Goal: Check status: Check status

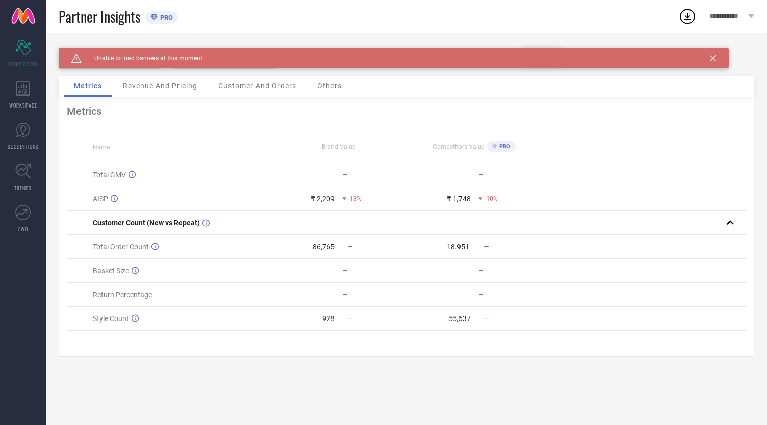
click at [712, 56] on icon at bounding box center [712, 58] width 6 height 6
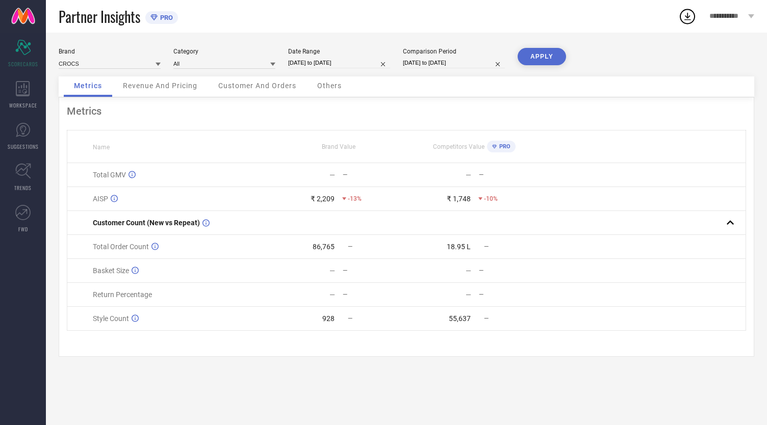
click at [328, 65] on input "[DATE] to [DATE]" at bounding box center [339, 63] width 102 height 11
select select "8"
select select "2025"
select select "9"
select select "2025"
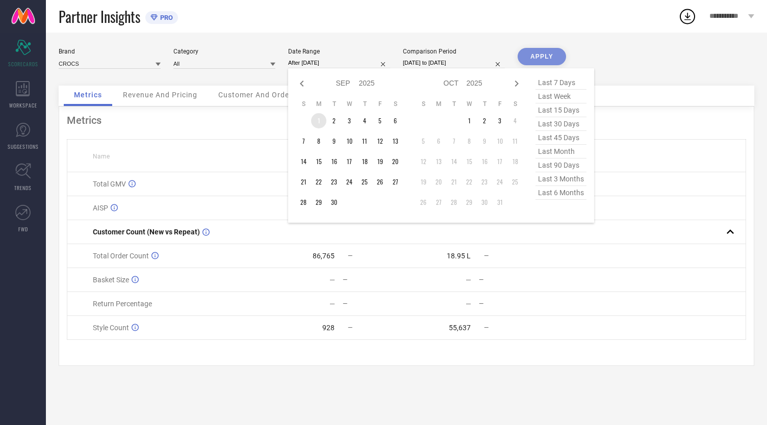
click at [317, 121] on td "1" at bounding box center [318, 120] width 15 height 15
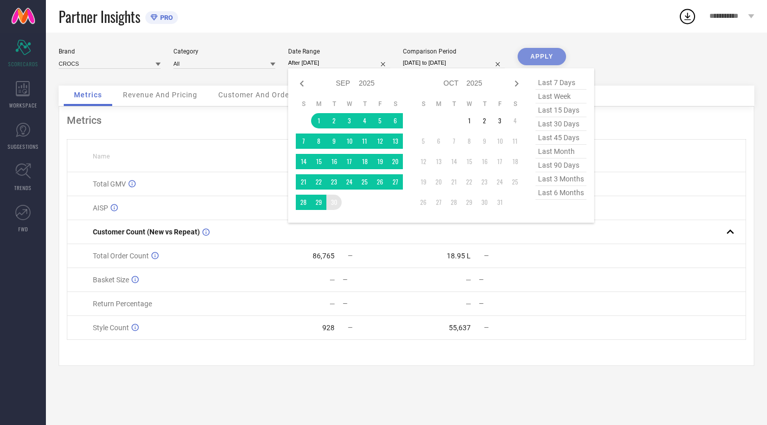
type input "[DATE] to [DATE]"
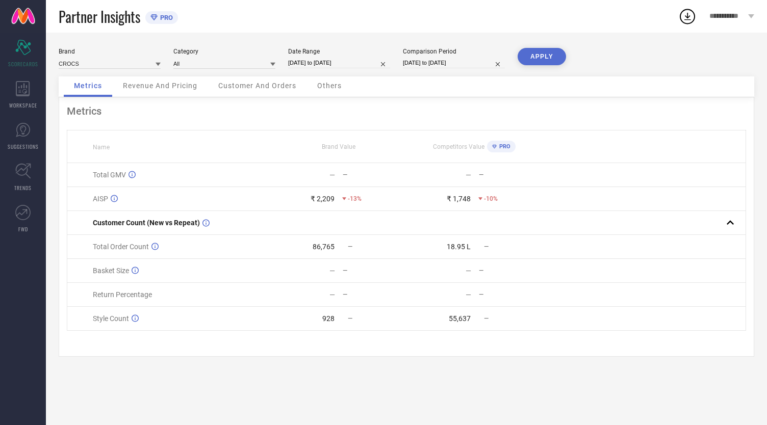
click at [430, 64] on input "[DATE] to [DATE]" at bounding box center [454, 63] width 102 height 11
select select "8"
select select "2024"
select select "9"
select select "2024"
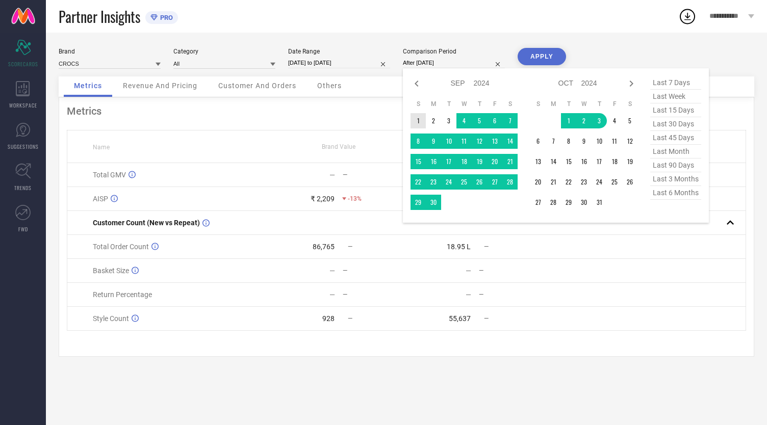
click at [420, 123] on td "1" at bounding box center [417, 120] width 15 height 15
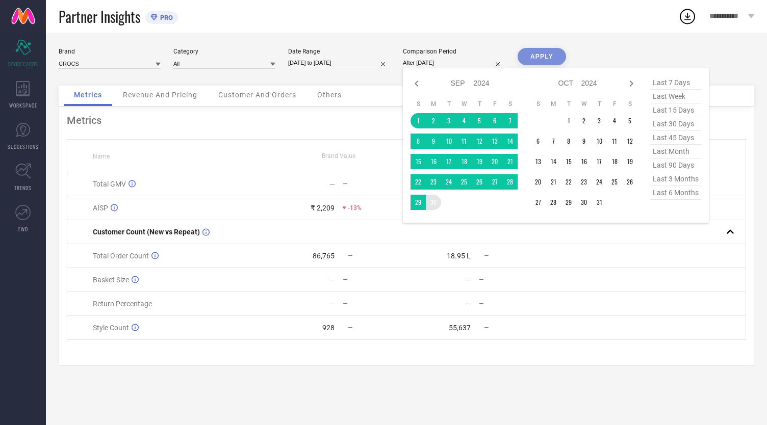
type input "[DATE] to [DATE]"
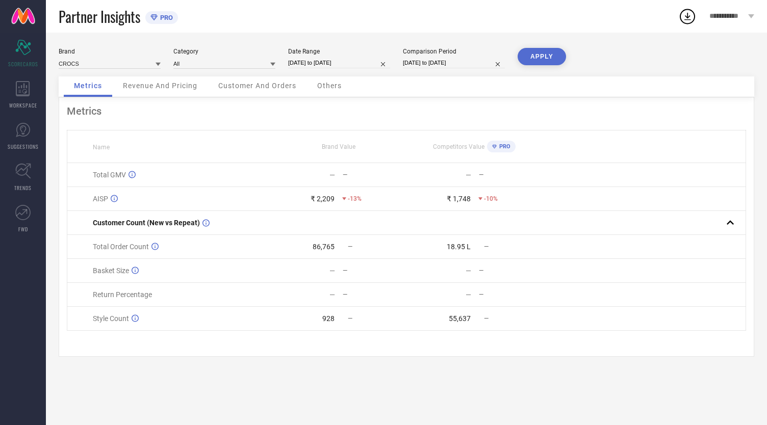
click at [538, 59] on button "APPLY" at bounding box center [541, 56] width 48 height 17
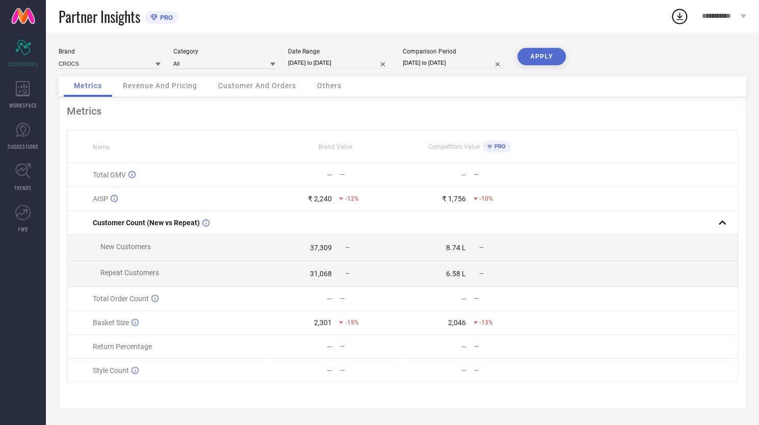
click at [178, 86] on span "Revenue And Pricing" at bounding box center [160, 86] width 74 height 8
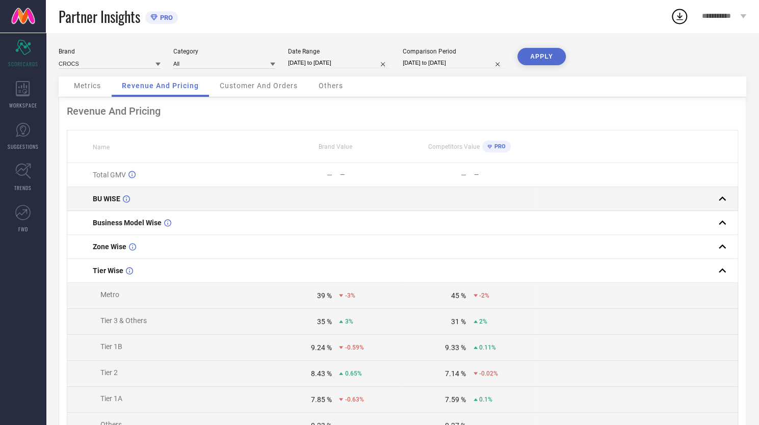
click at [720, 197] on rect at bounding box center [722, 199] width 14 height 14
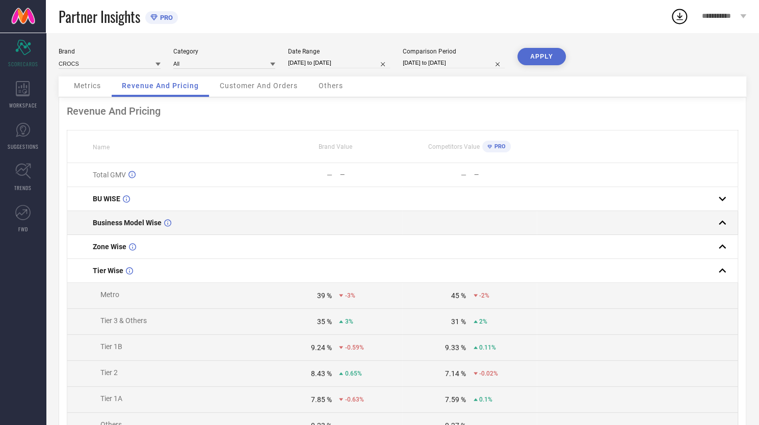
click at [723, 223] on rect at bounding box center [722, 223] width 14 height 14
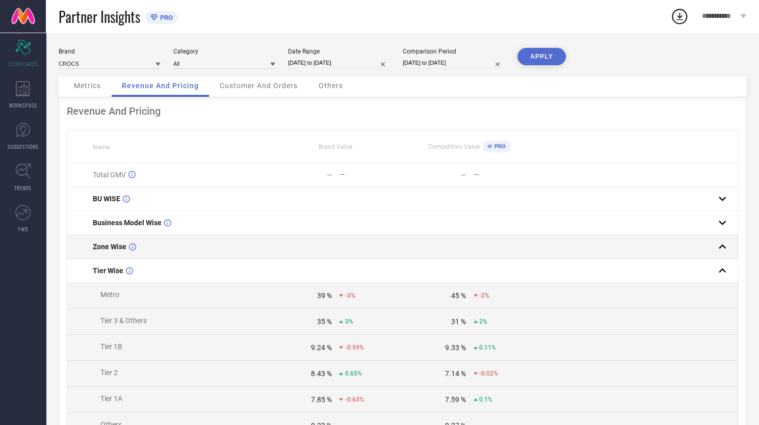
click at [723, 245] on rect at bounding box center [722, 247] width 14 height 14
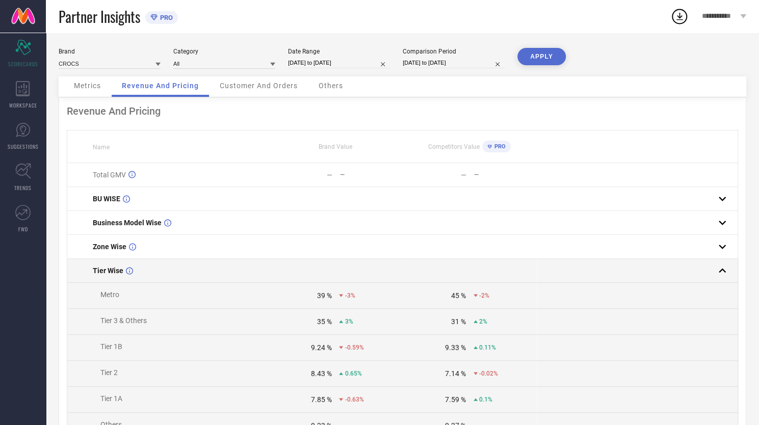
click at [720, 270] on rect at bounding box center [722, 271] width 14 height 14
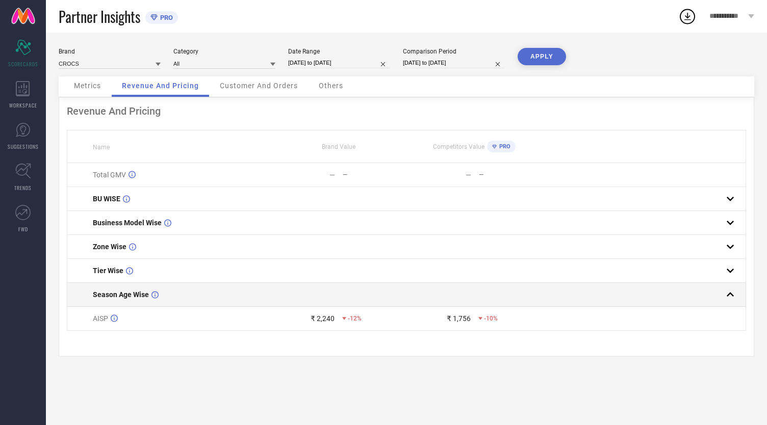
click at [732, 296] on rect at bounding box center [730, 294] width 14 height 14
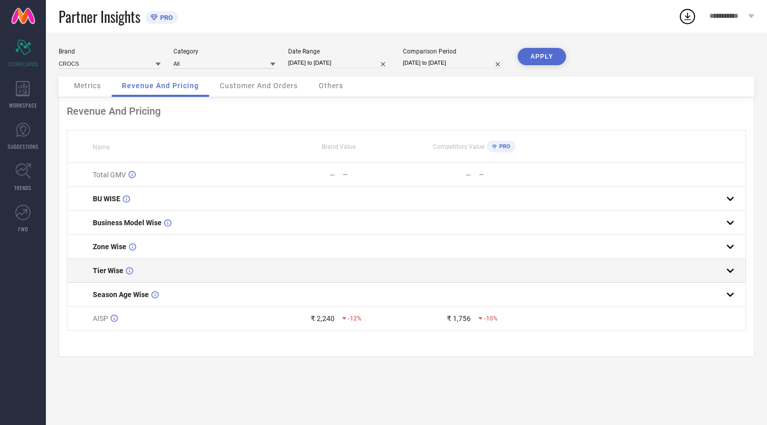
click at [730, 270] on rect at bounding box center [730, 271] width 14 height 14
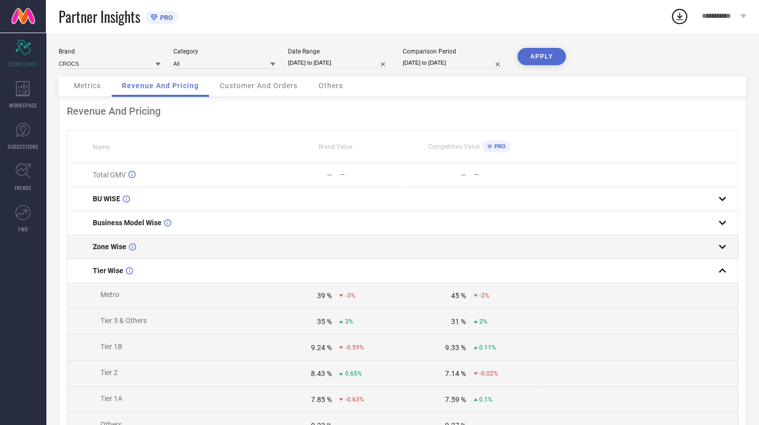
click at [724, 244] on rect at bounding box center [722, 247] width 14 height 14
click at [722, 248] on rect at bounding box center [722, 247] width 14 height 14
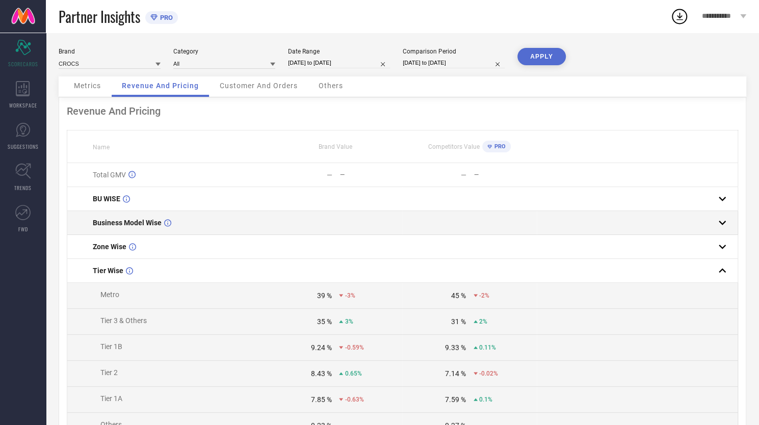
click at [722, 227] on rect at bounding box center [722, 223] width 14 height 14
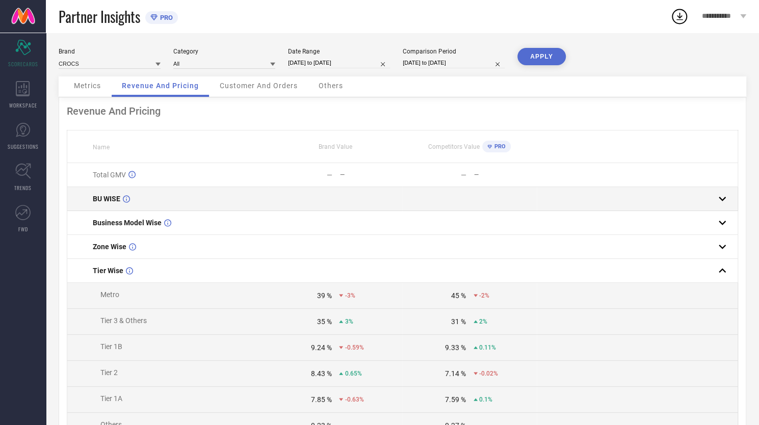
click at [722, 202] on rect at bounding box center [722, 199] width 14 height 14
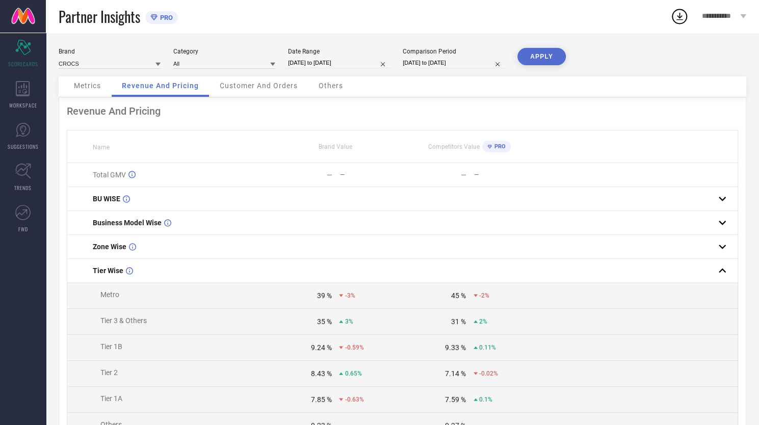
click at [265, 89] on span "Customer And Orders" at bounding box center [259, 86] width 78 height 8
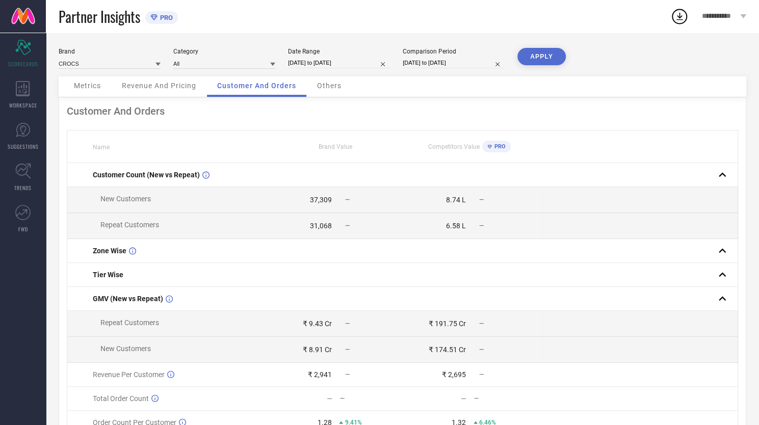
click at [328, 88] on span "Others" at bounding box center [329, 86] width 24 height 8
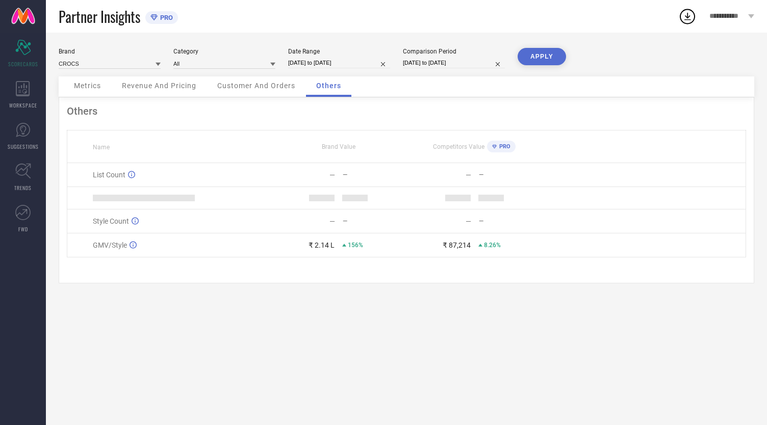
click at [84, 88] on span "Metrics" at bounding box center [87, 86] width 27 height 8
